Goal: Answer question/provide support

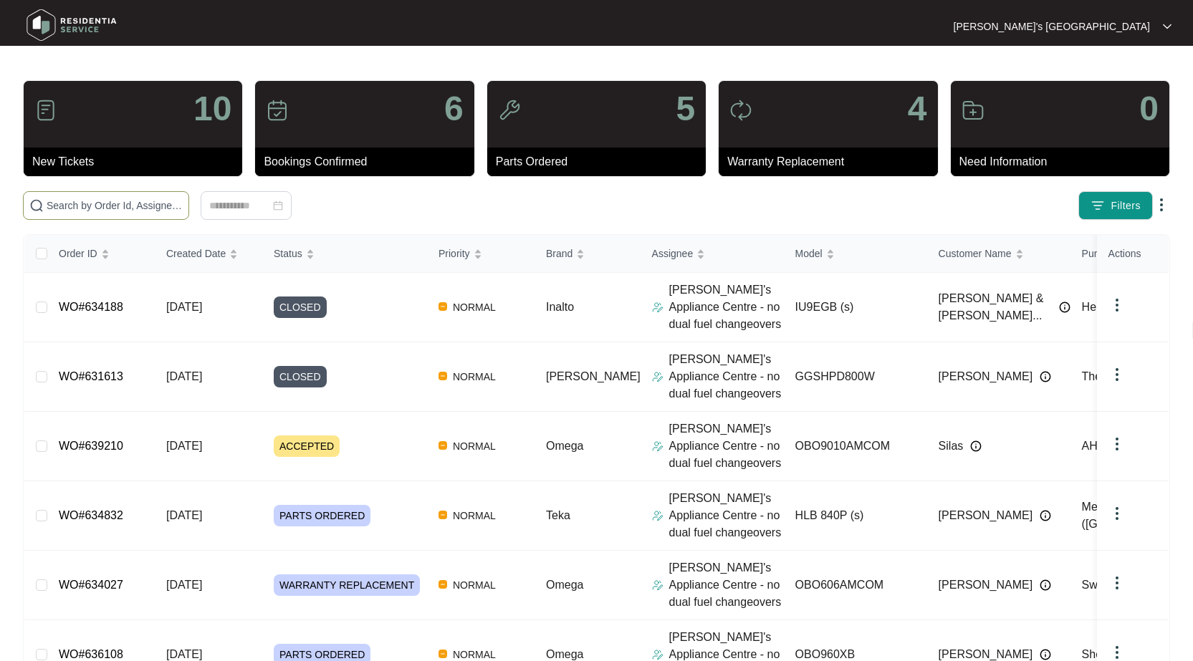
click at [110, 216] on span at bounding box center [106, 205] width 166 height 29
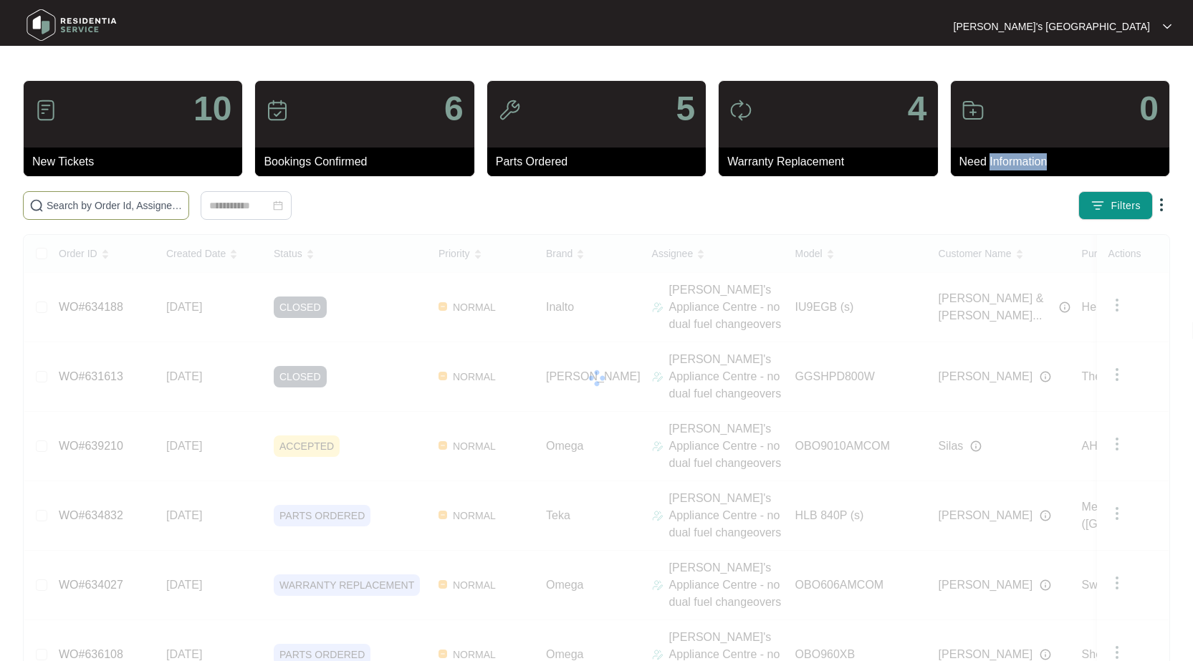
click at [111, 214] on span at bounding box center [106, 205] width 166 height 29
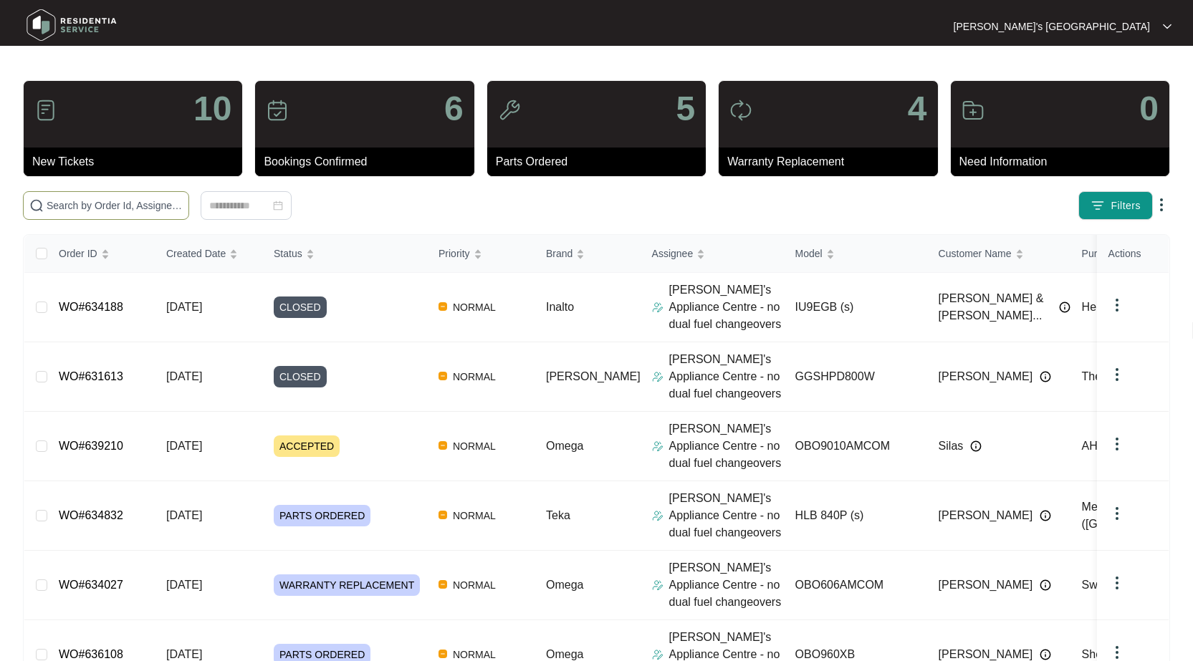
click at [133, 209] on input "text" at bounding box center [115, 206] width 136 height 16
paste input "637076"
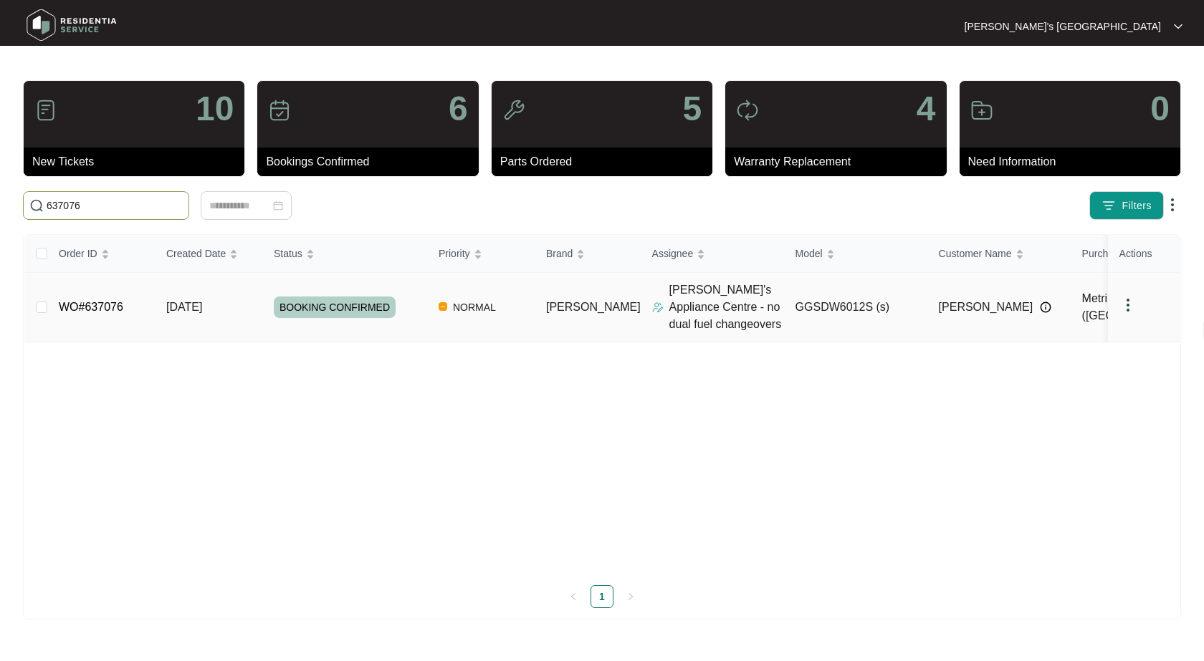
type input "637076"
click at [99, 309] on link "WO#637076" at bounding box center [91, 307] width 64 height 12
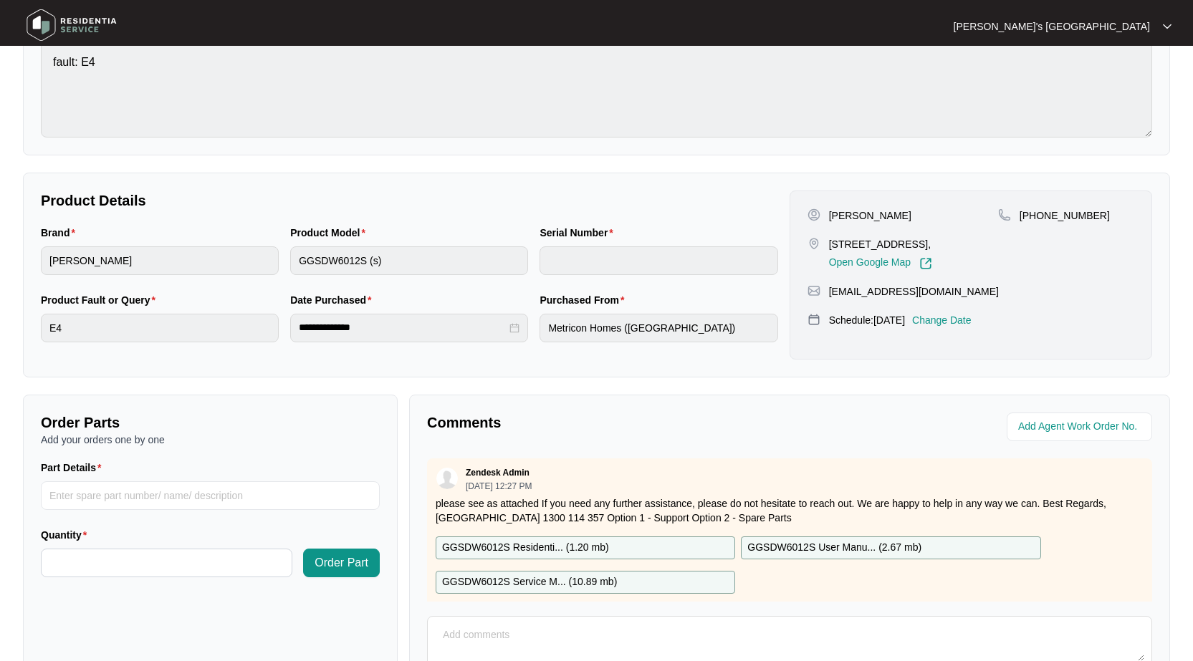
scroll to position [287, 0]
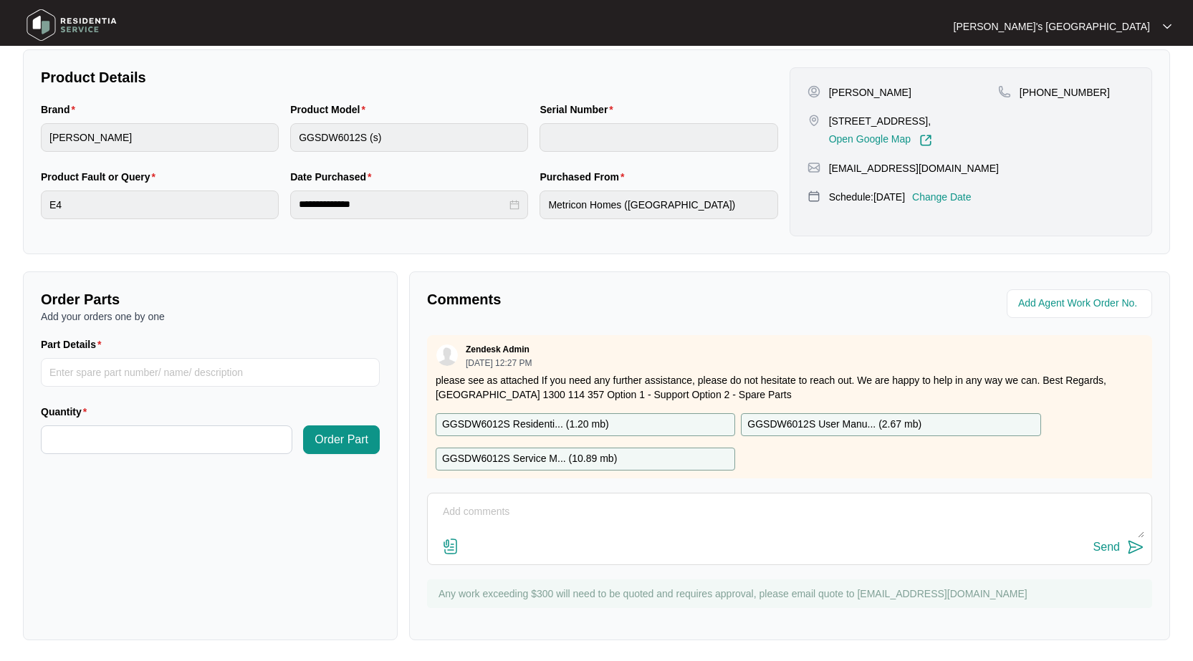
click at [446, 550] on img at bounding box center [450, 546] width 17 height 17
click at [0, 0] on input "file" at bounding box center [0, 0] width 0 height 0
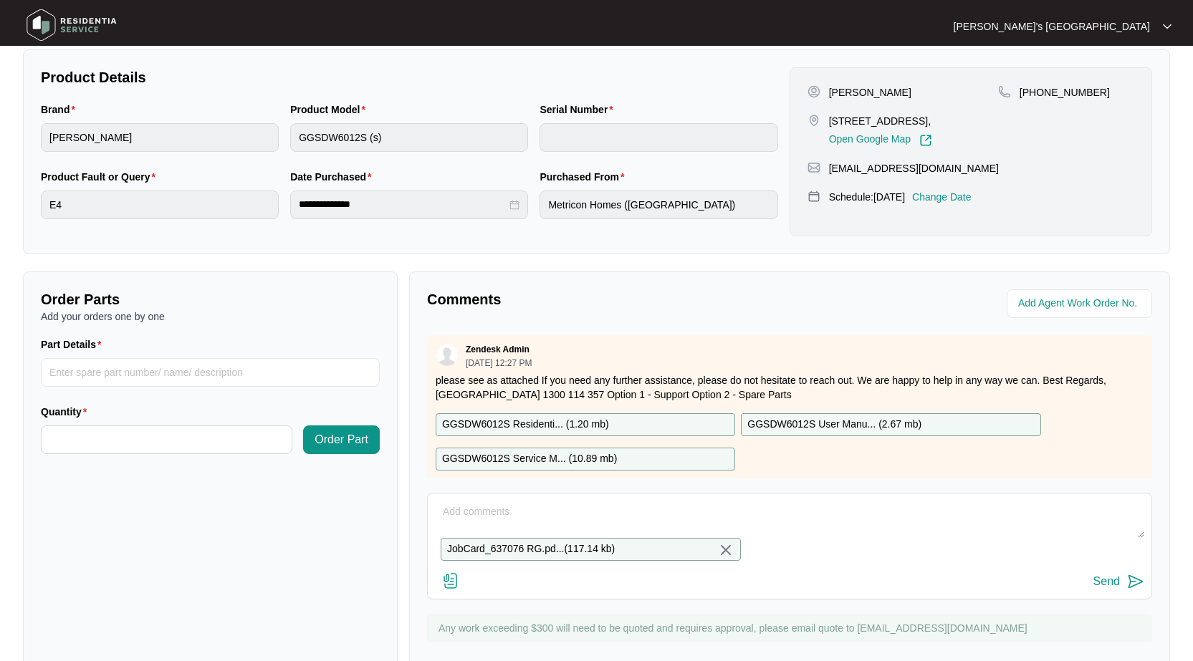
click at [505, 508] on textarea at bounding box center [789, 519] width 709 height 37
type textarea "Please see quote and parts requested attached"
click at [1109, 588] on div "Send" at bounding box center [1107, 581] width 27 height 13
